Goal: Information Seeking & Learning: Understand process/instructions

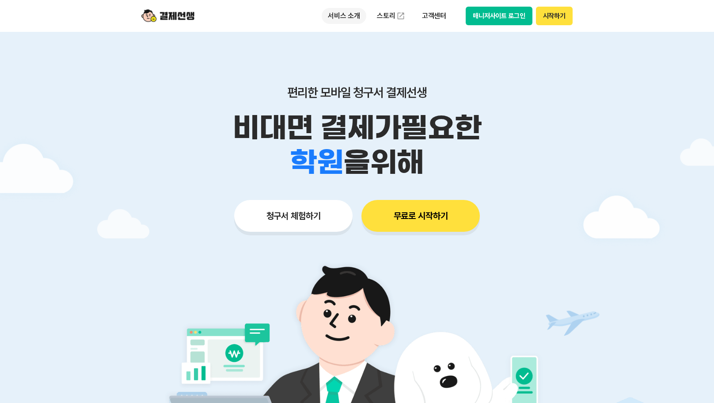
click at [354, 9] on p "서비스 소개" at bounding box center [344, 16] width 45 height 16
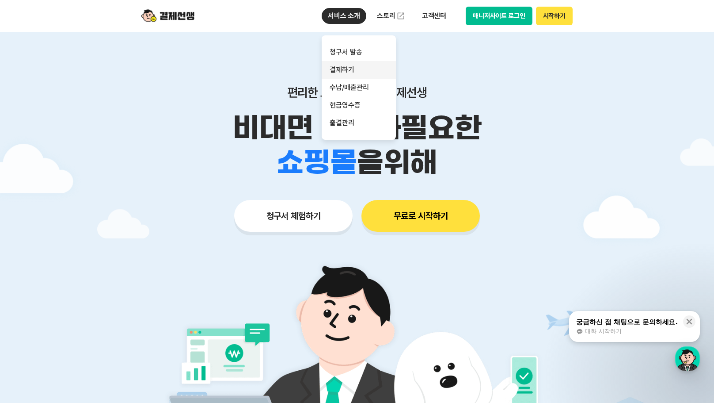
click at [357, 69] on link "결제하기" at bounding box center [359, 70] width 74 height 18
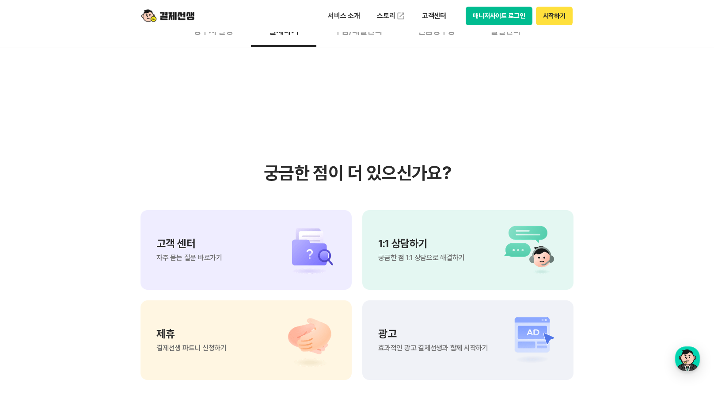
scroll to position [2413, 0]
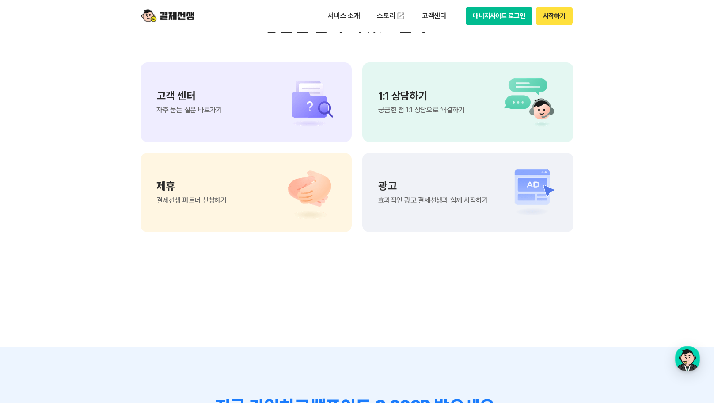
click at [319, 310] on section "궁금한 점이 더 있으신가요? 고객 센터 자주 묻는 질문 바로가기 1:1 상담하기 궁금한 점 1:1 상담으로 해결하기 제휴 결제선생 파트너 신청…" at bounding box center [357, 123] width 714 height 447
click at [171, 306] on section "궁금한 점이 더 있으신가요? 고객 센터 자주 묻는 질문 바로가기 1:1 상담하기 궁금한 점 1:1 상담으로 해결하기 제휴 결제선생 파트너 신청…" at bounding box center [357, 123] width 714 height 447
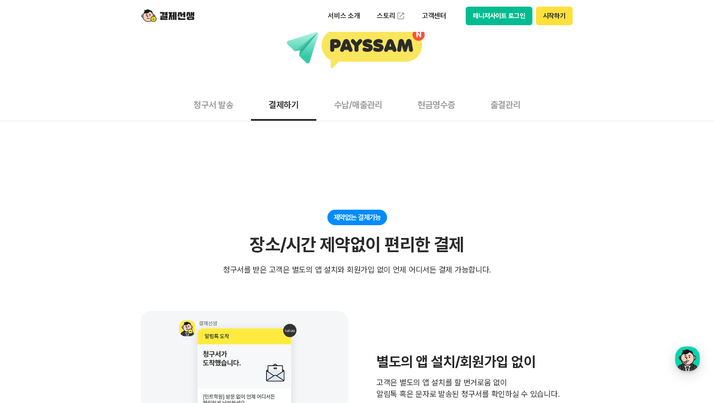
scroll to position [0, 0]
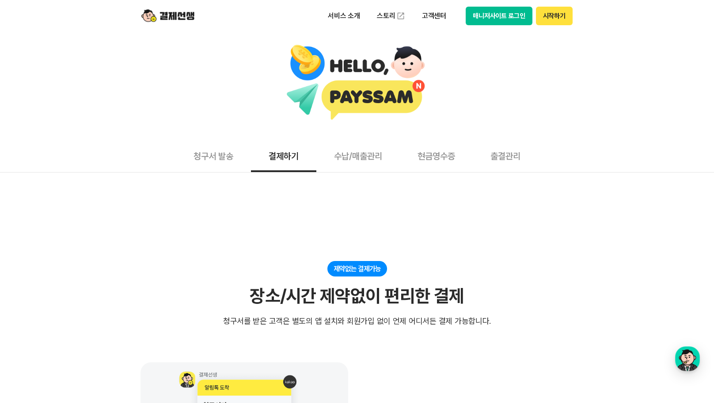
click at [208, 156] on button "청구서 발송" at bounding box center [213, 155] width 75 height 33
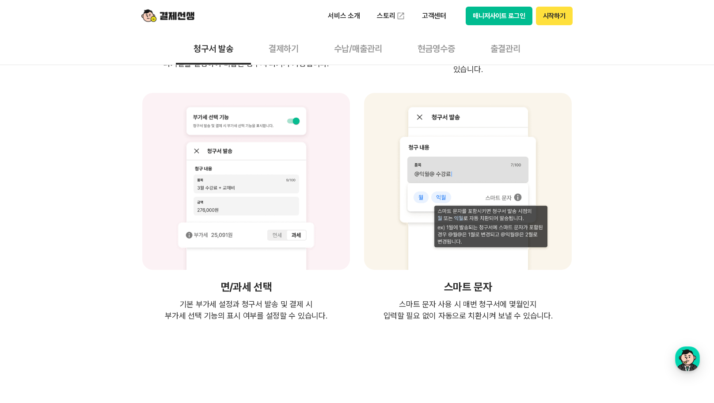
scroll to position [2016, 0]
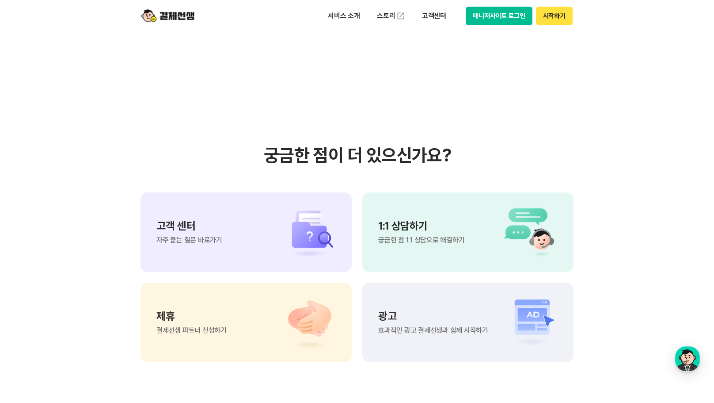
click at [267, 192] on div "고객 센터 자주 묻는 질문 바로가기" at bounding box center [246, 232] width 211 height 80
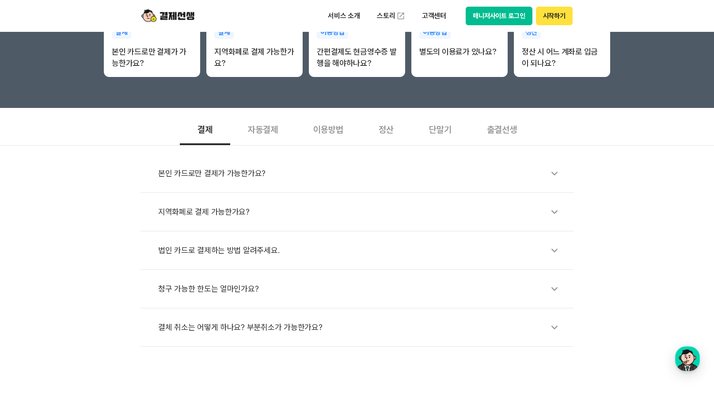
click at [261, 135] on div "자동결제" at bounding box center [262, 128] width 65 height 33
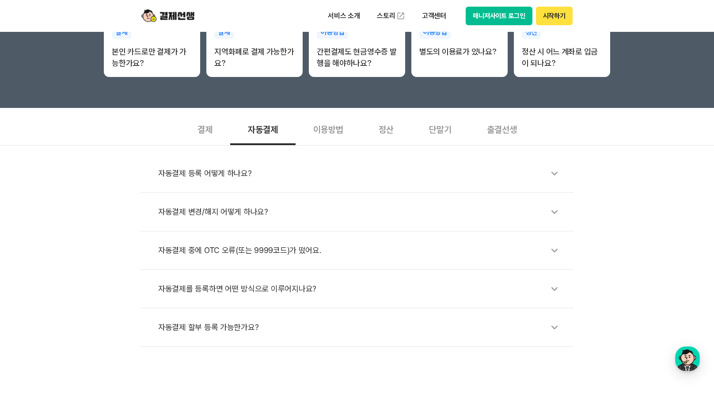
click at [345, 135] on div "이용방법" at bounding box center [328, 128] width 65 height 33
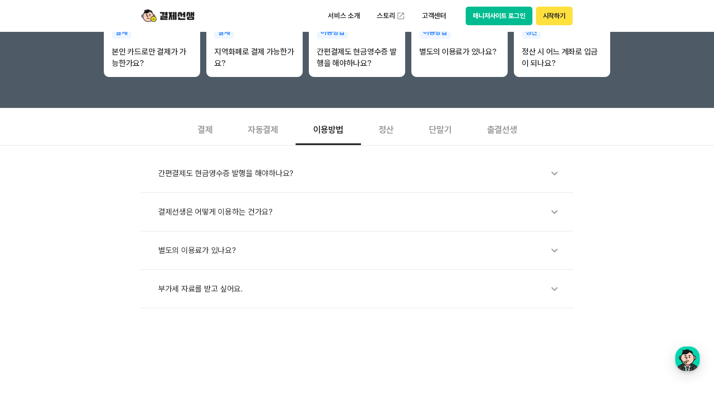
click at [294, 213] on div "결제선생은 어떻게 이용하는 건가요?" at bounding box center [361, 211] width 407 height 20
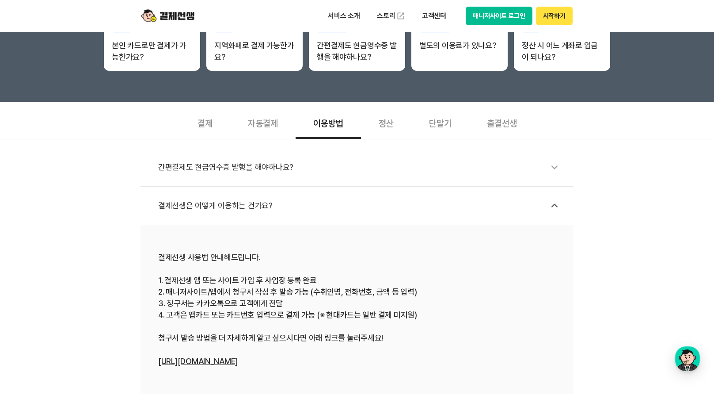
scroll to position [232, 0]
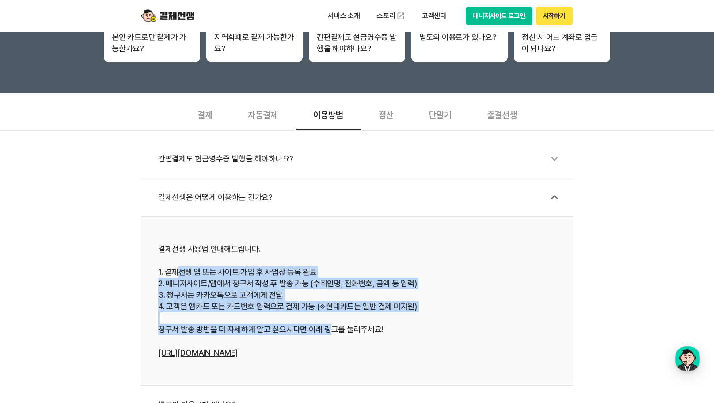
drag, startPoint x: 183, startPoint y: 272, endPoint x: 327, endPoint y: 326, distance: 154.0
click at [326, 325] on div "결제선생 사용법 안내해드립니다. 1. 결제선생 앱 또는 사이트 가입 후 사업장 등록 완료 2. 매니저사이트/앱에서 청구서 작성 후 발송 가능 …" at bounding box center [357, 300] width 398 height 115
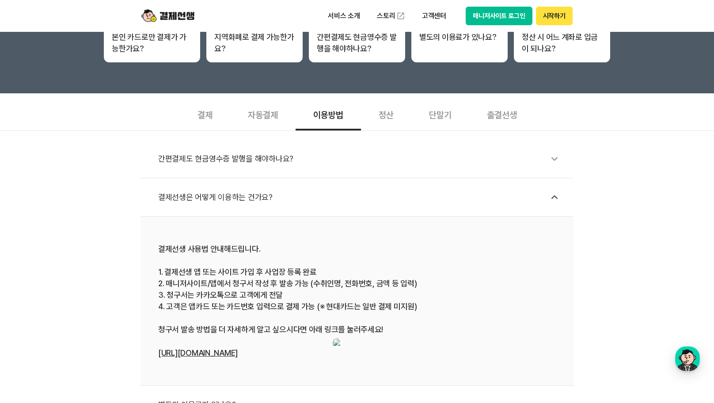
click at [435, 340] on div "결제선생 사용법 안내해드립니다. 1. 결제선생 앱 또는 사이트 가입 후 사업장 등록 완료 2. 매니저사이트/앱에서 청구서 작성 후 발송 가능 …" at bounding box center [357, 300] width 398 height 115
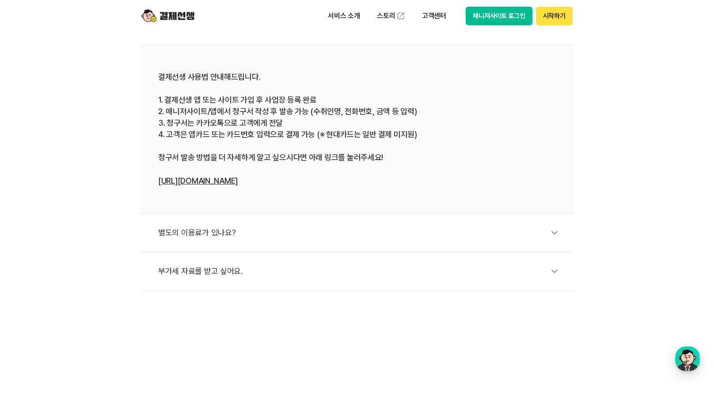
scroll to position [588, 0]
